Goal: Check status: Check status

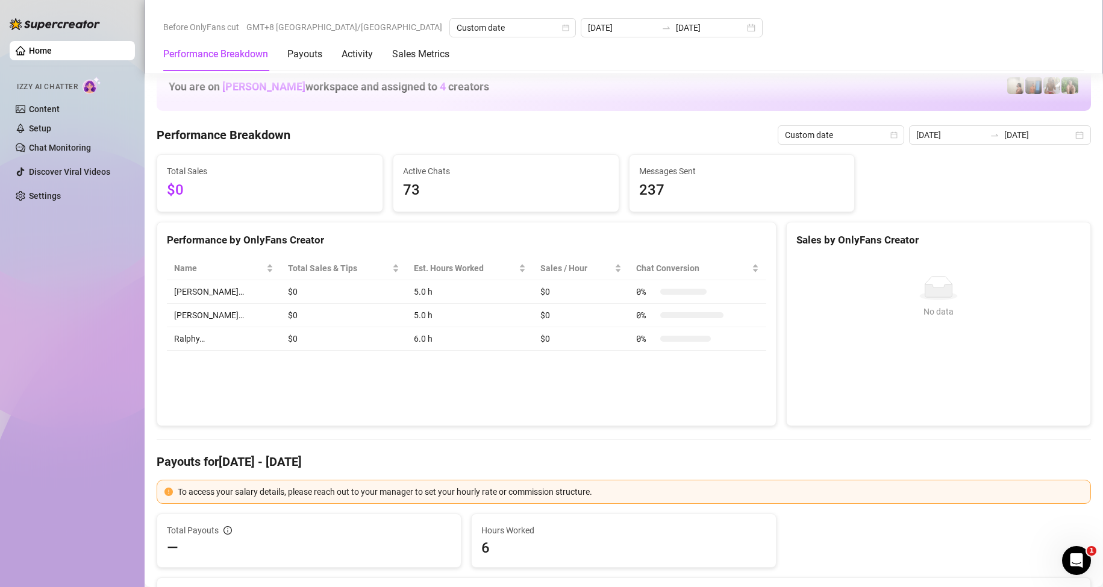
scroll to position [1567, 0]
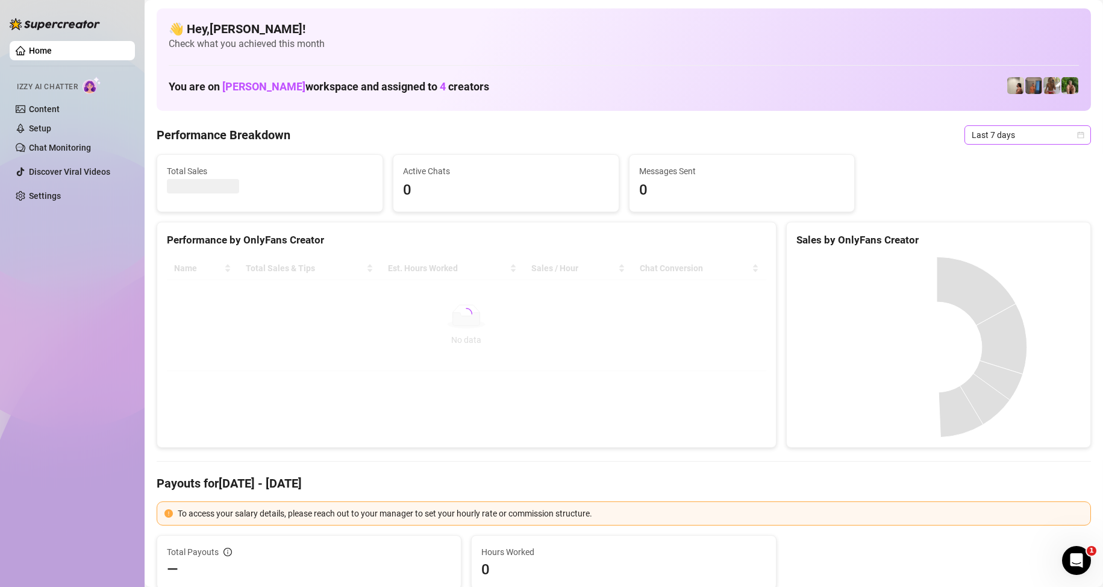
click at [988, 126] on span "Last 7 days" at bounding box center [1028, 135] width 112 height 18
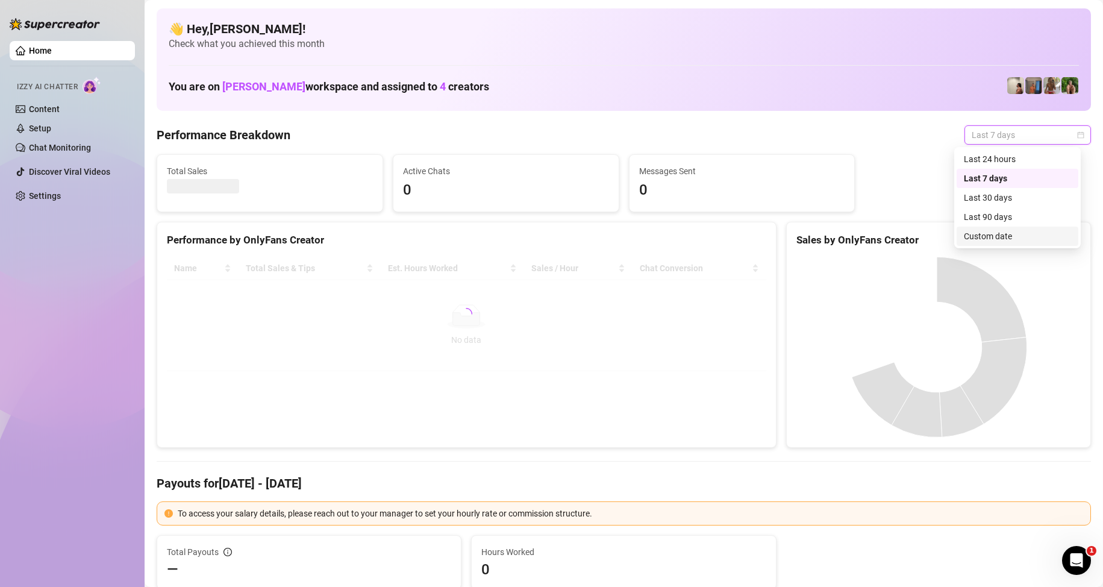
click at [998, 236] on div "Custom date" at bounding box center [1017, 236] width 107 height 13
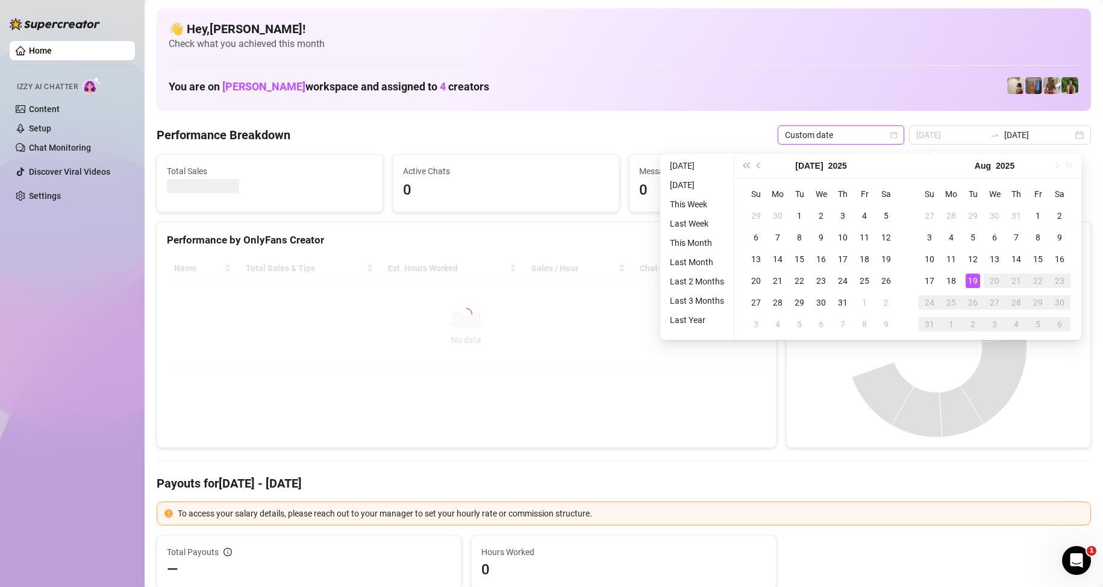
type input "[DATE]"
click at [975, 280] on div "19" at bounding box center [973, 281] width 14 height 14
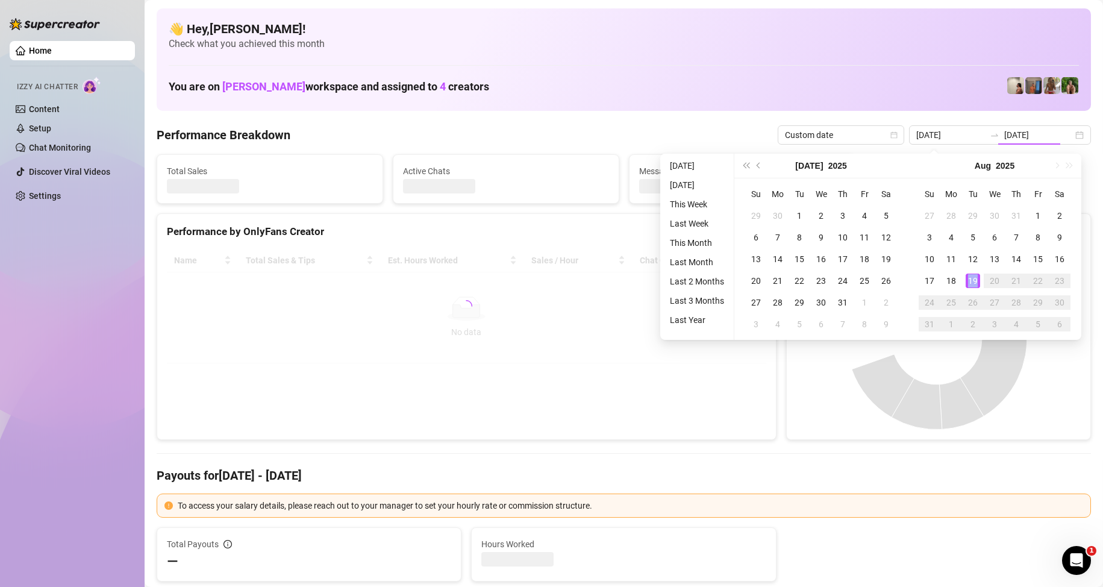
type input "[DATE]"
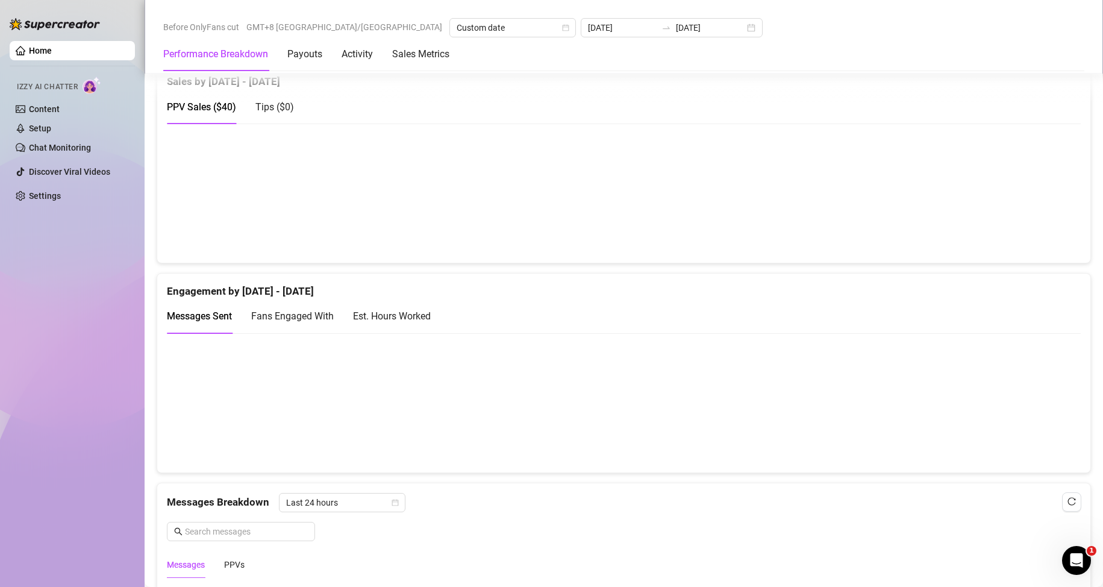
scroll to position [783, 0]
